Goal: Task Accomplishment & Management: Manage account settings

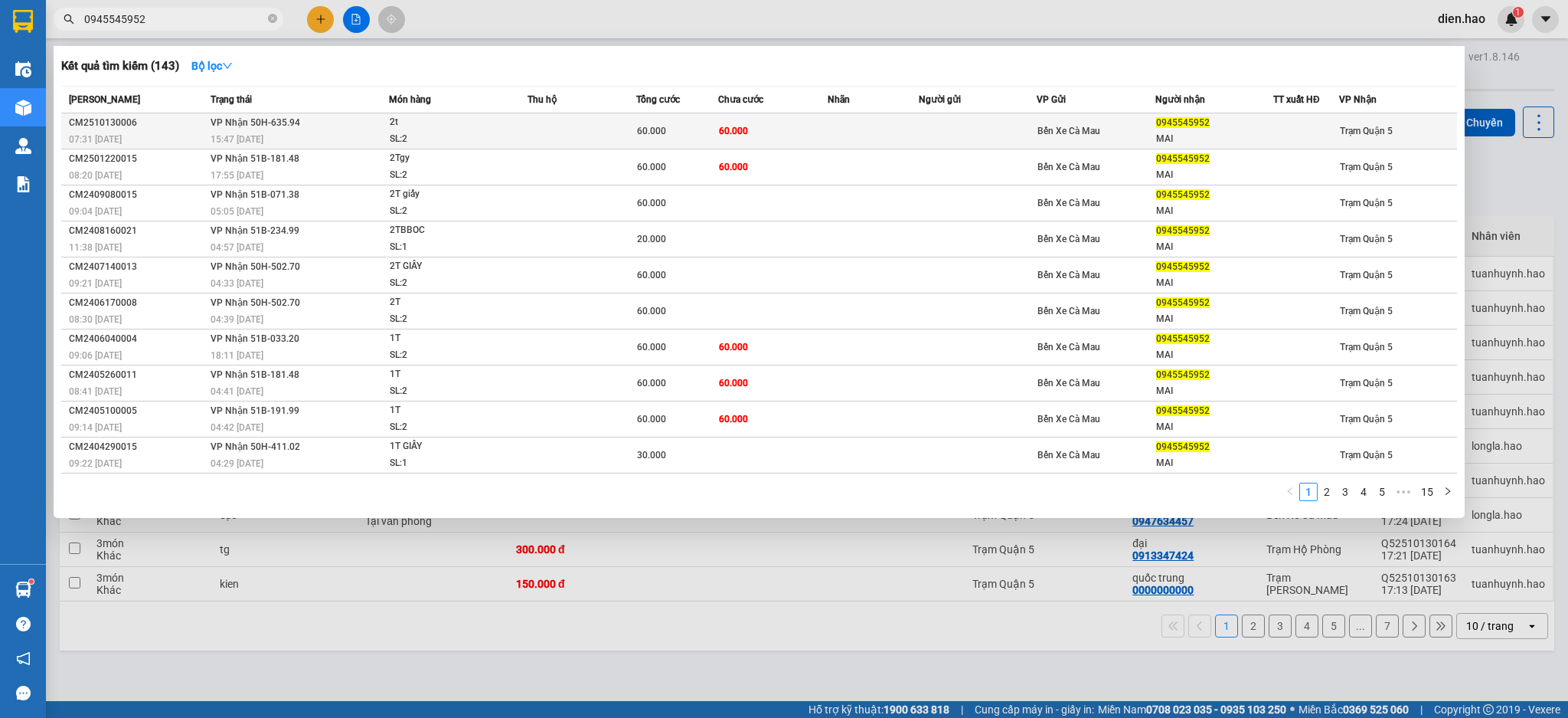
type input "0945545952"
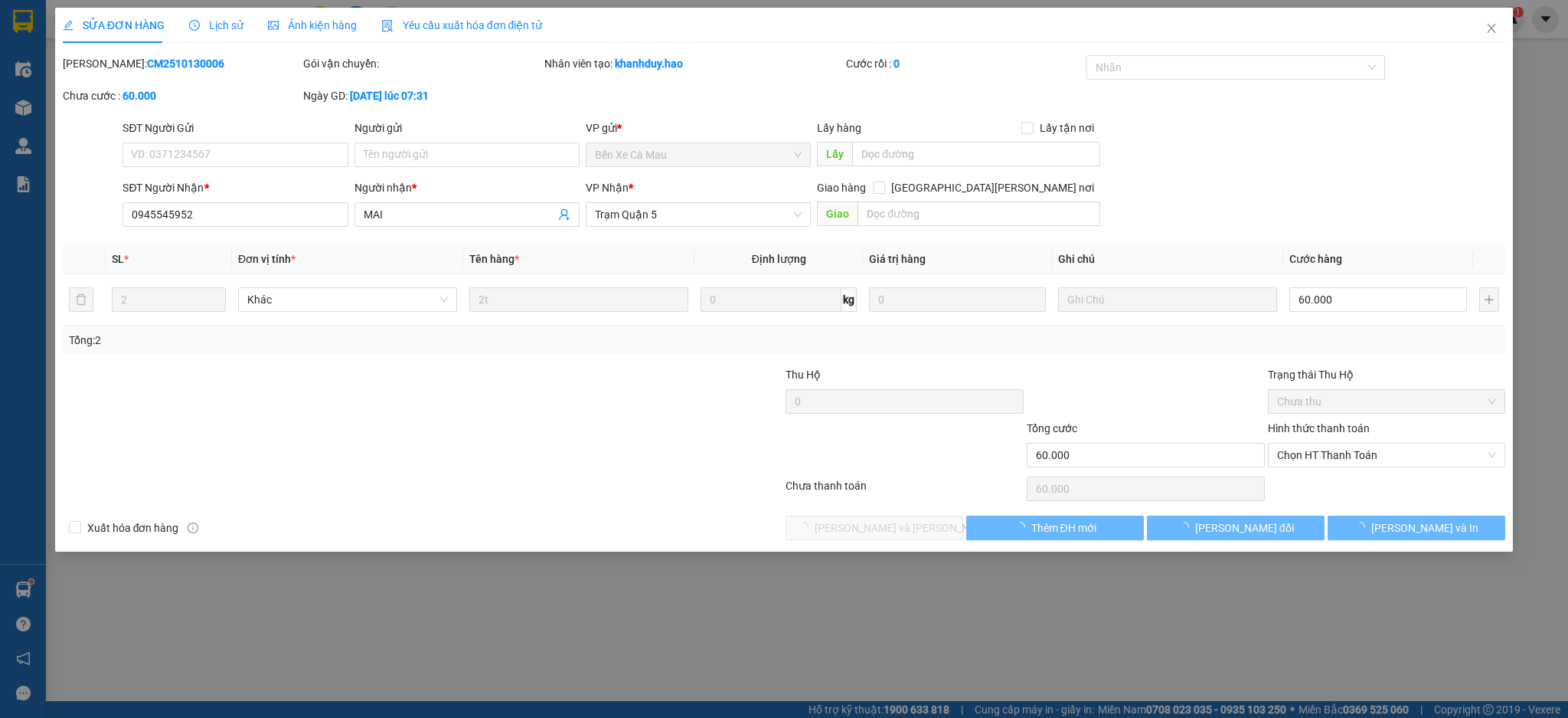
click at [322, 20] on span "Ảnh kiện hàng" at bounding box center [312, 25] width 89 height 13
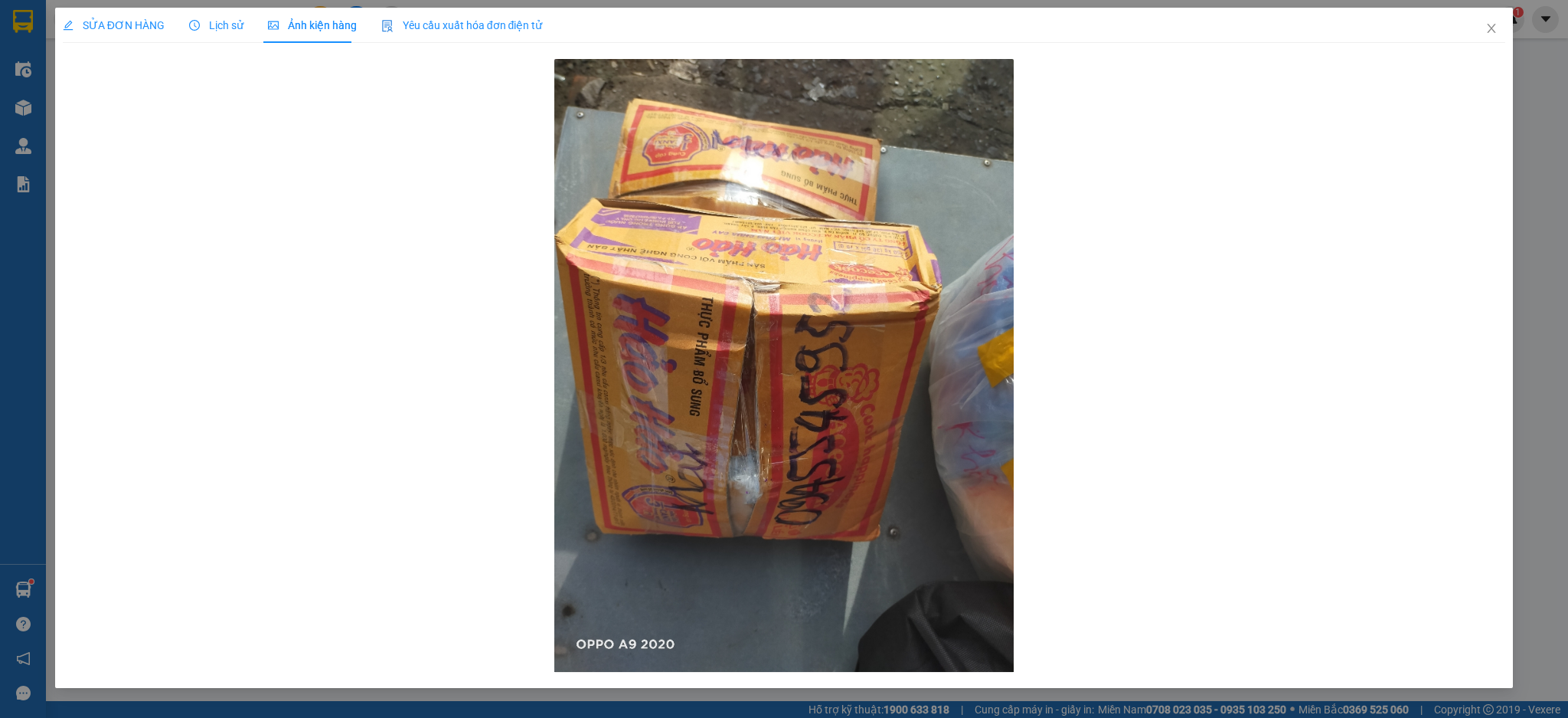
click at [118, 24] on span "SỬA ĐƠN HÀNG" at bounding box center [114, 25] width 102 height 13
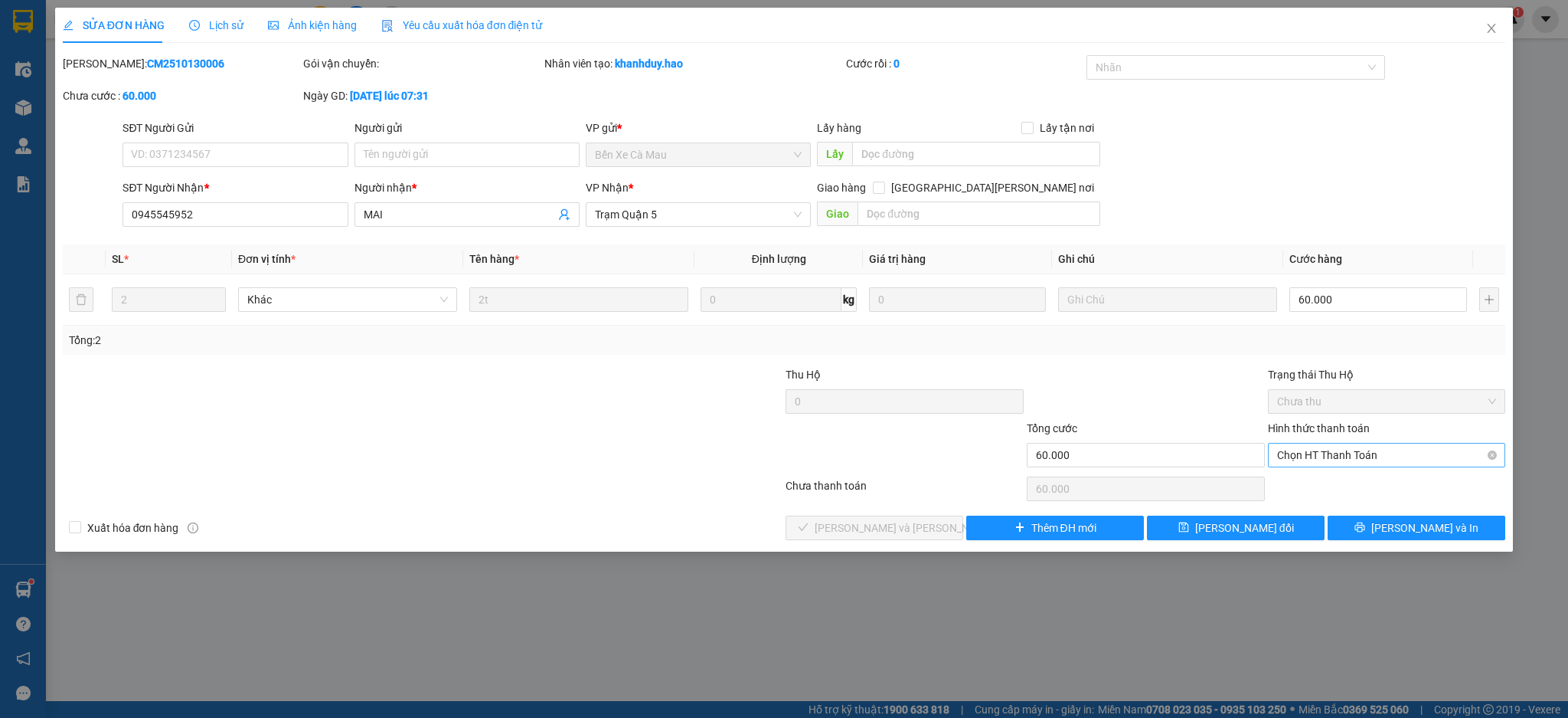
drag, startPoint x: 1321, startPoint y: 445, endPoint x: 1324, endPoint y: 464, distance: 19.2
click at [1323, 452] on span "Chọn HT Thanh Toán" at bounding box center [1387, 455] width 220 height 23
click at [1325, 475] on div "Tại văn phòng" at bounding box center [1387, 486] width 238 height 24
type input "0"
drag, startPoint x: 863, startPoint y: 518, endPoint x: 950, endPoint y: 465, distance: 101.9
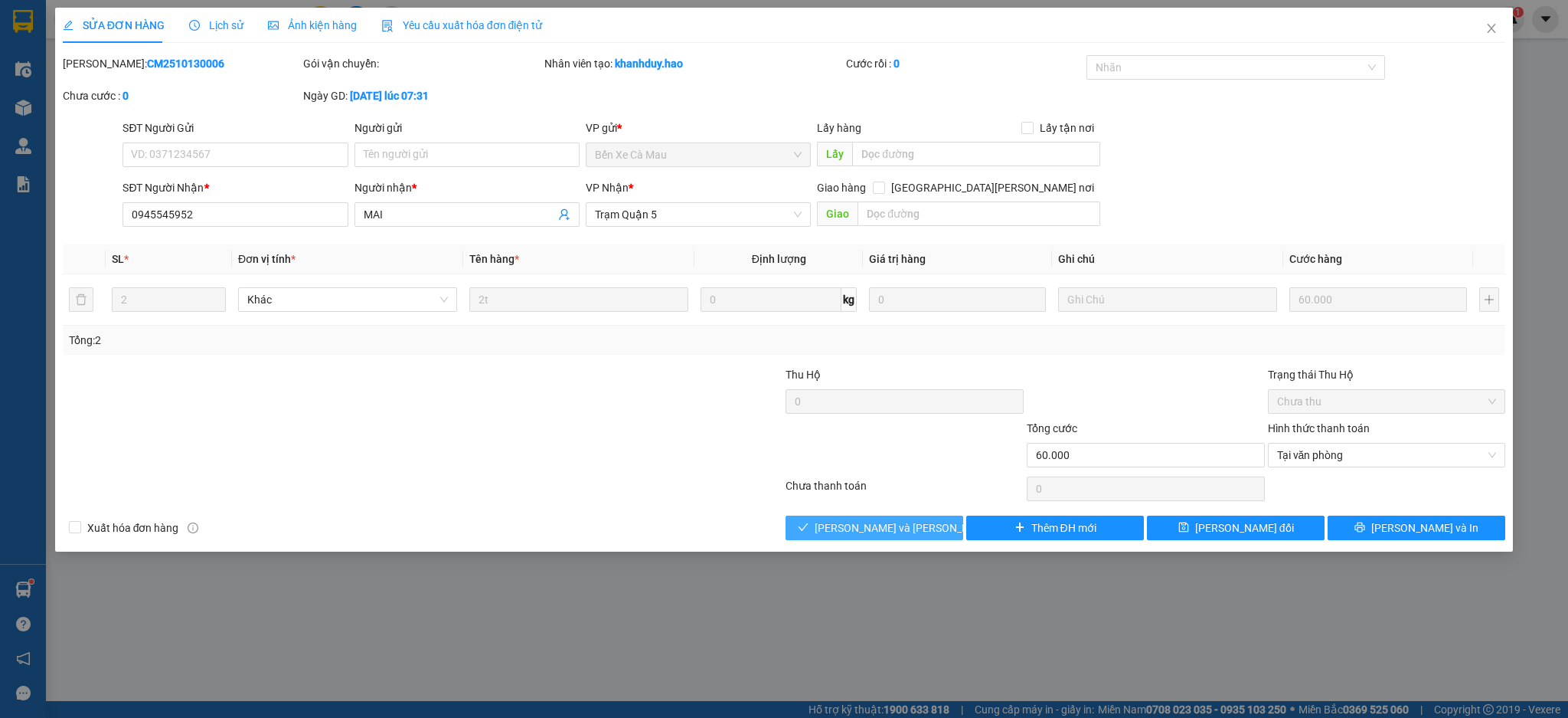
click at [865, 518] on button "[PERSON_NAME] và [PERSON_NAME] hàng" at bounding box center [875, 527] width 178 height 24
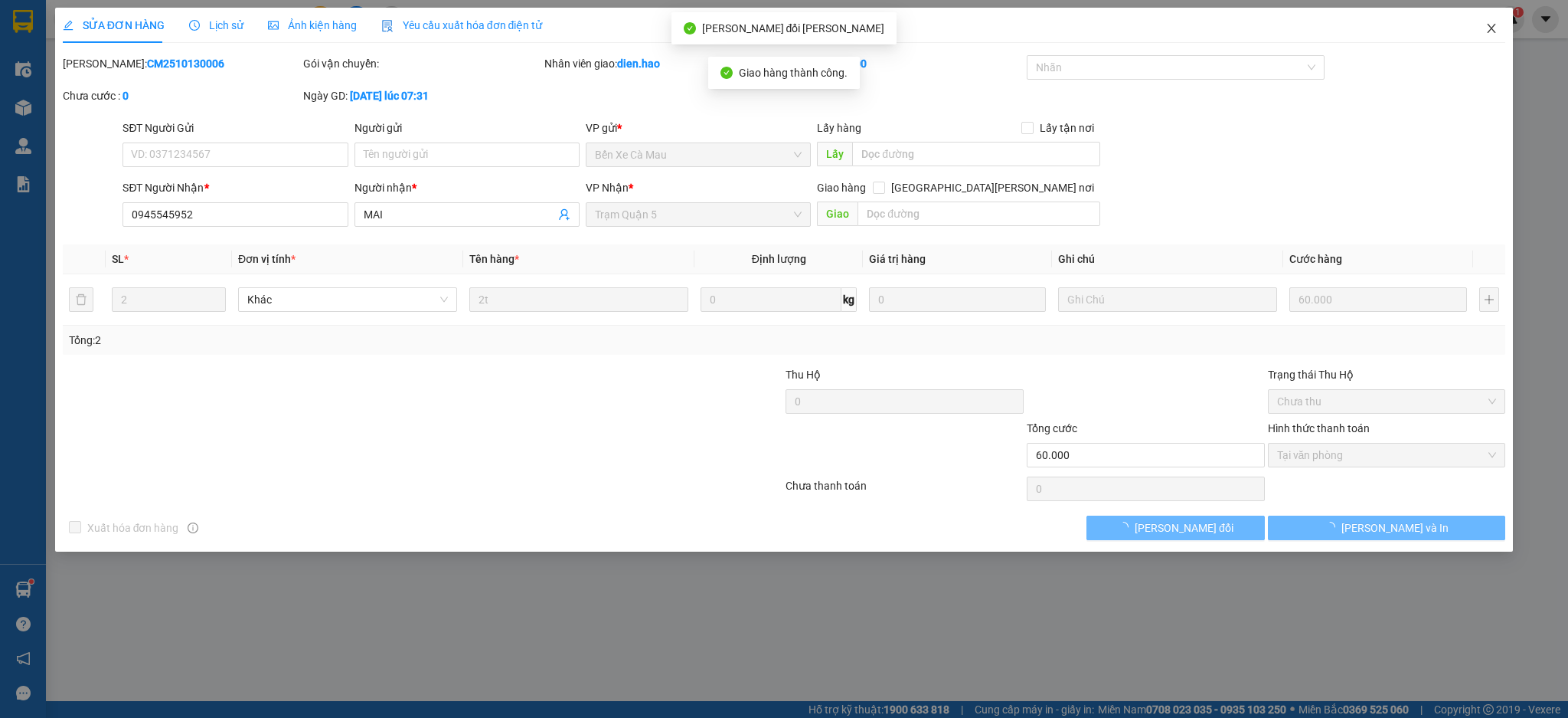
click at [1507, 35] on span "Close" at bounding box center [1492, 30] width 43 height 43
